Goal: Book appointment/travel/reservation

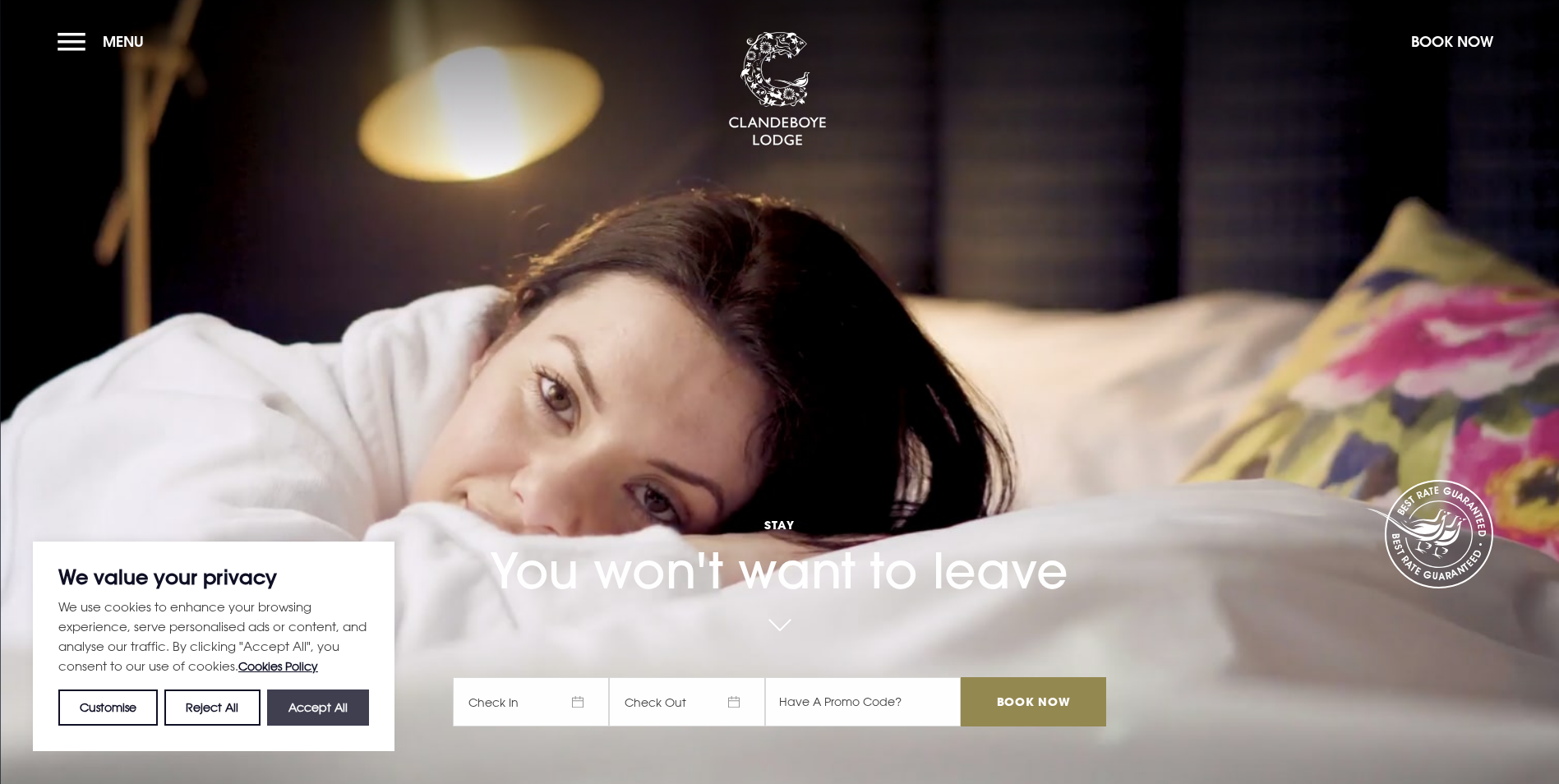
click at [323, 716] on button "Accept All" at bounding box center [318, 707] width 102 height 36
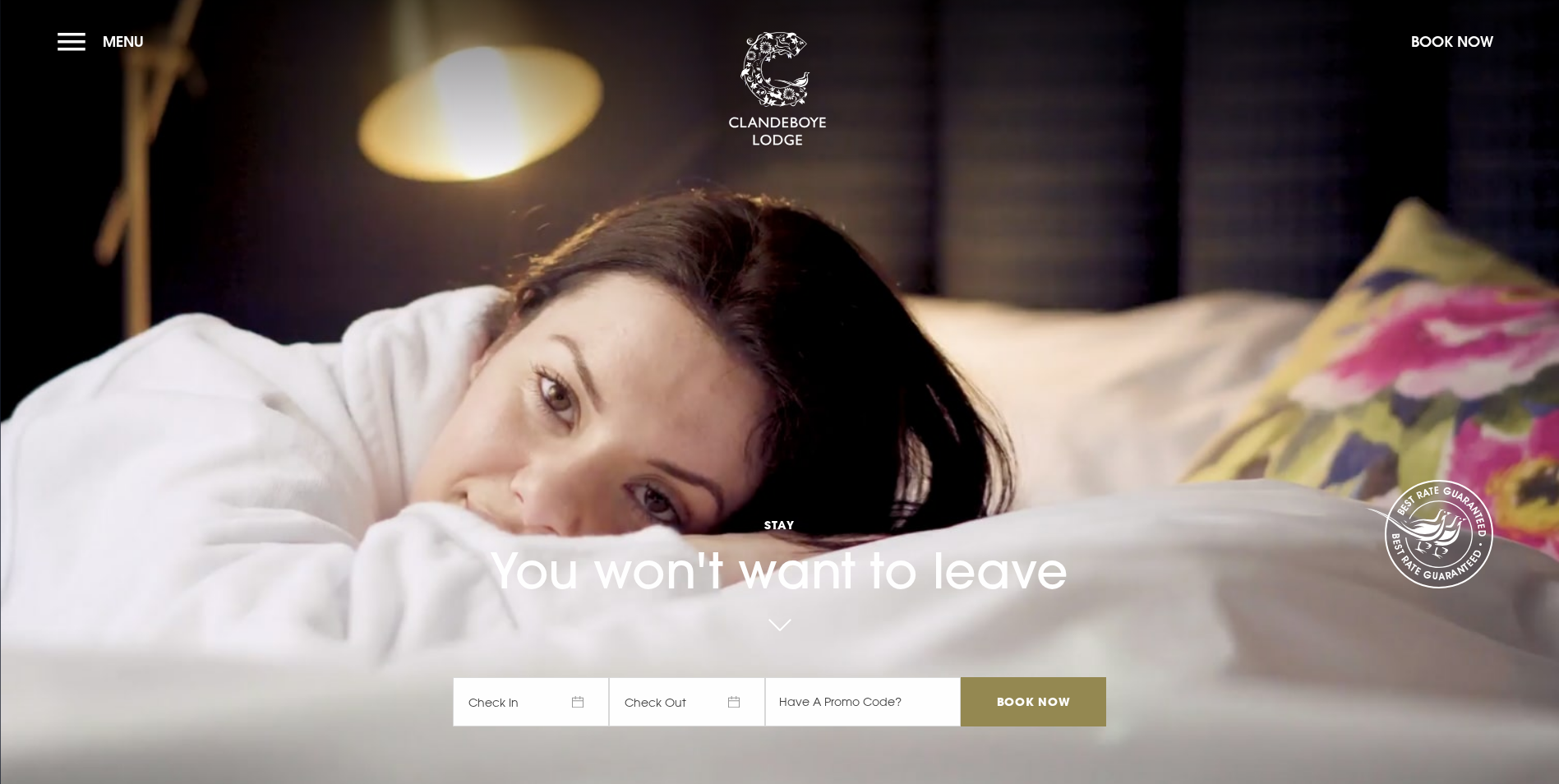
checkbox input "true"
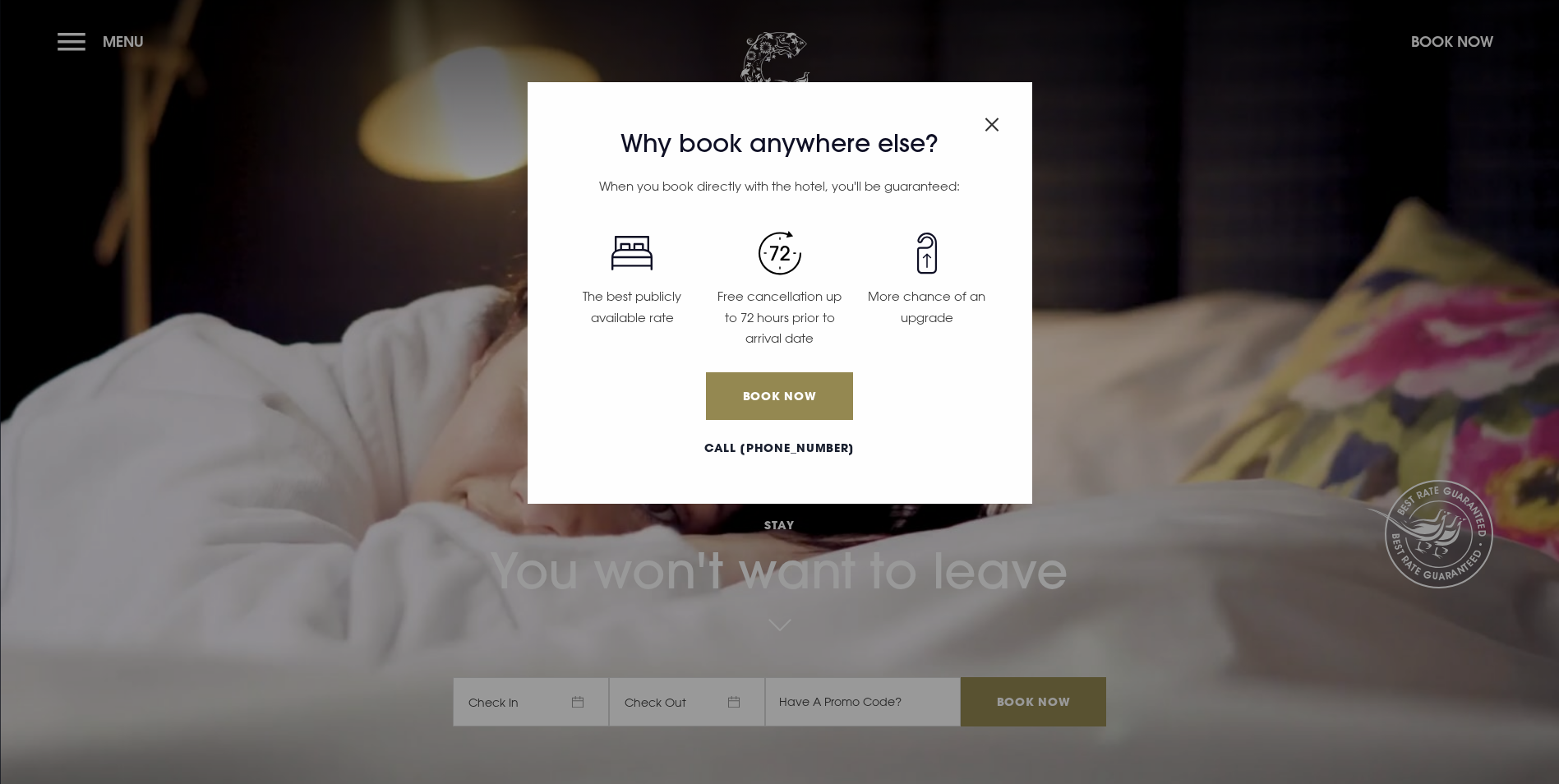
click at [991, 124] on img "Close modal" at bounding box center [991, 124] width 15 height 14
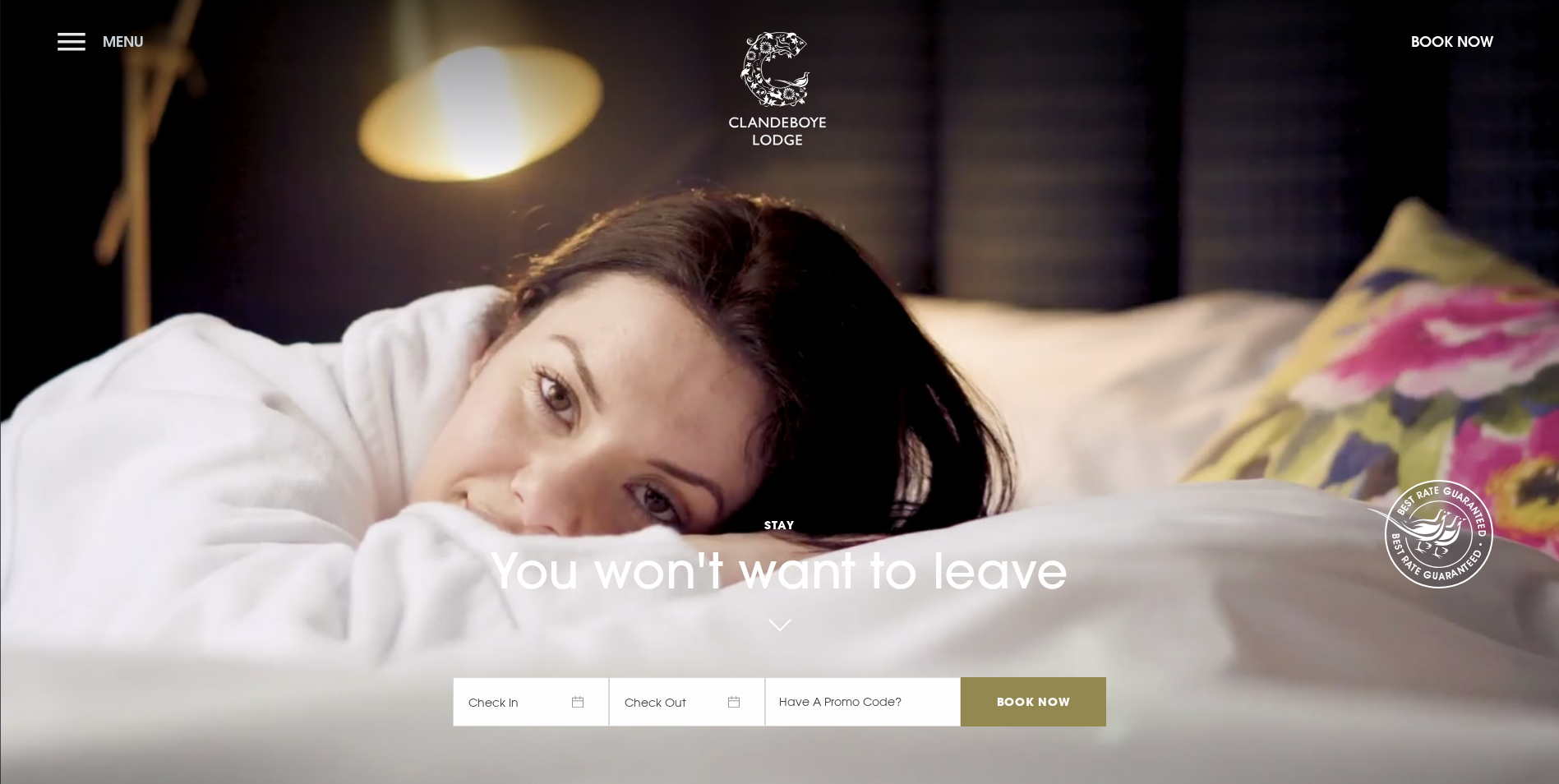
click at [59, 44] on button "Menu" at bounding box center [104, 41] width 94 height 35
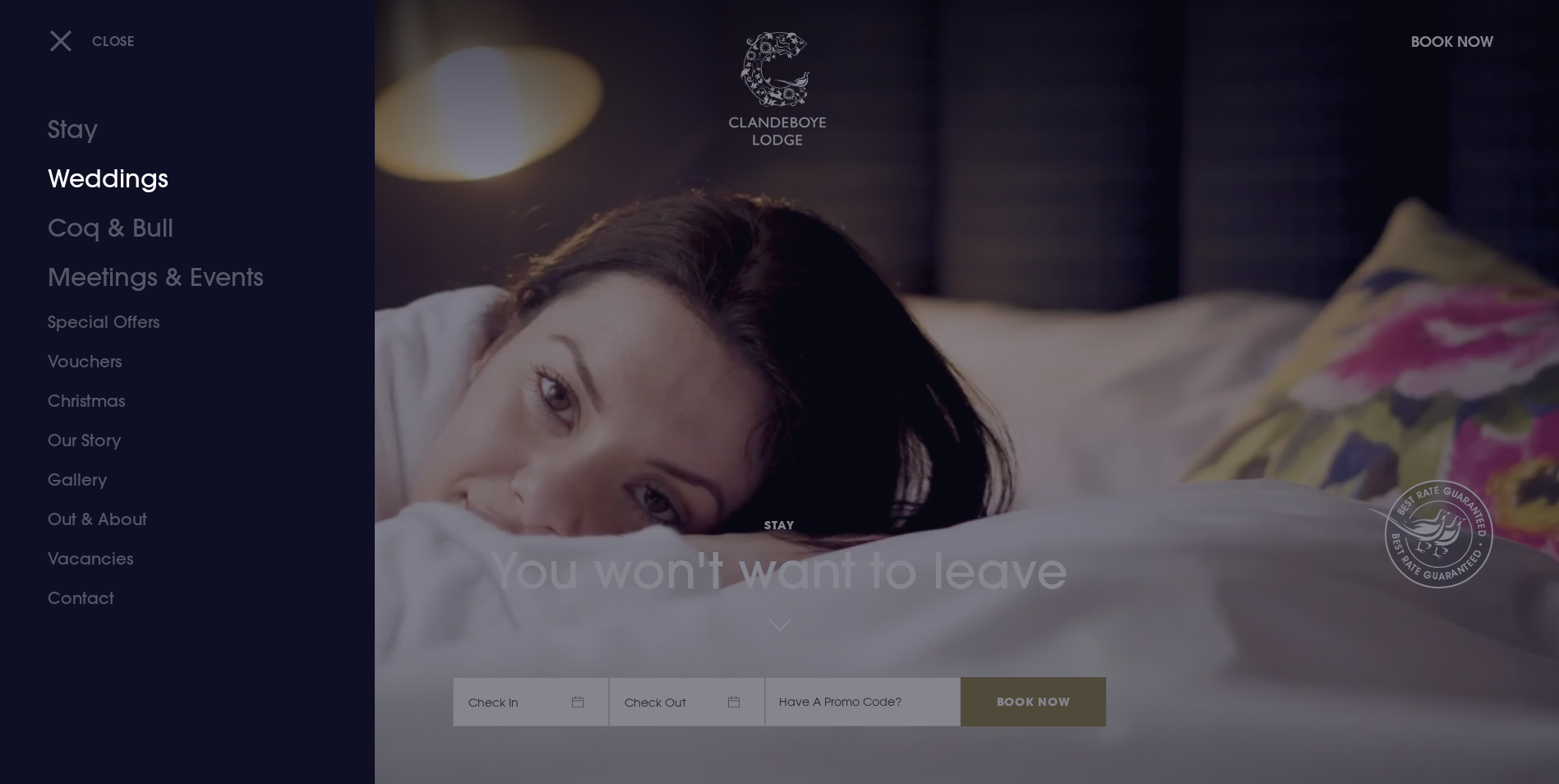
click at [133, 176] on link "Weddings" at bounding box center [177, 179] width 259 height 50
